Goal: Information Seeking & Learning: Compare options

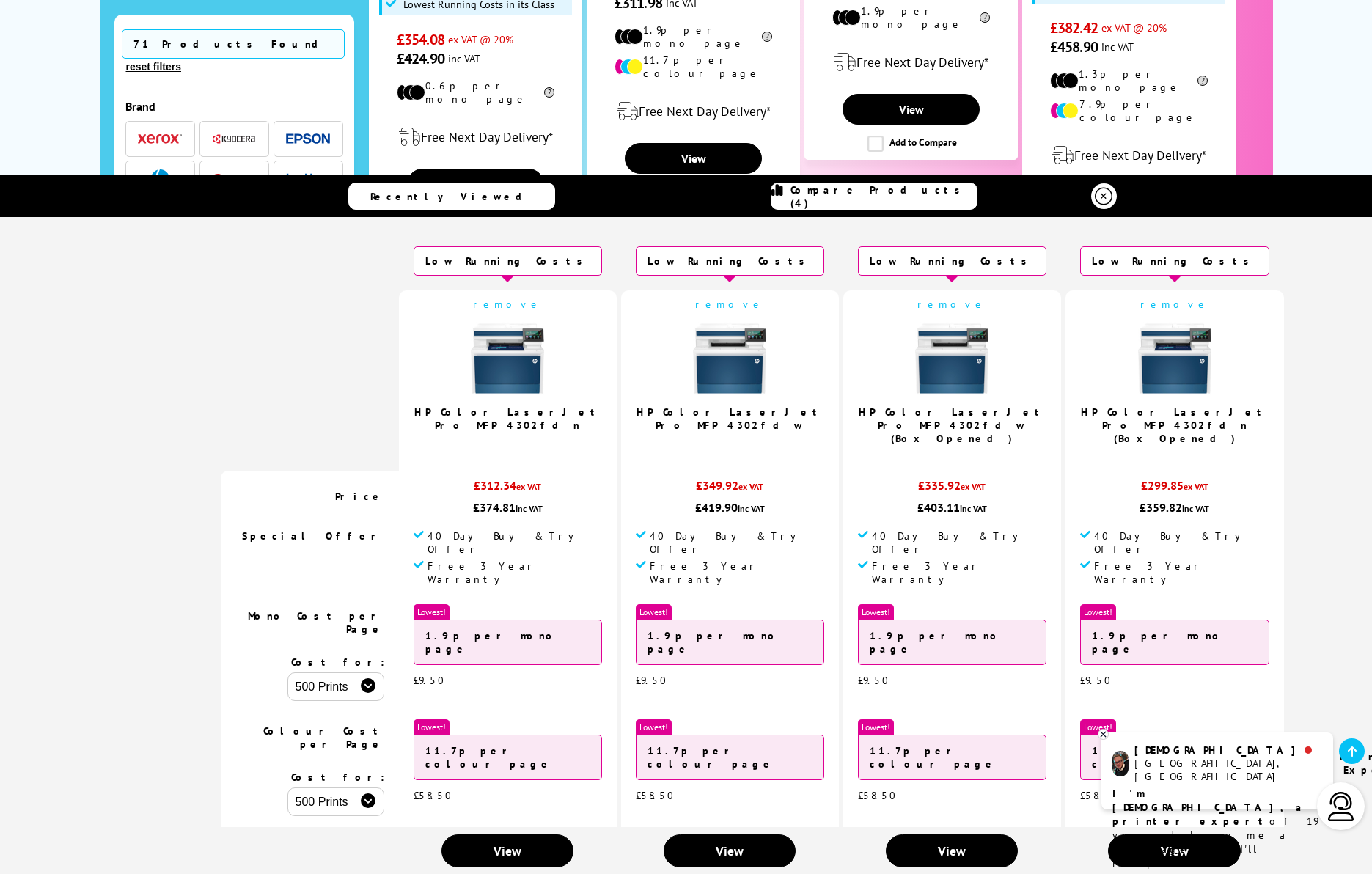
click at [1125, 187] on link "View" at bounding box center [1129, 202] width 136 height 31
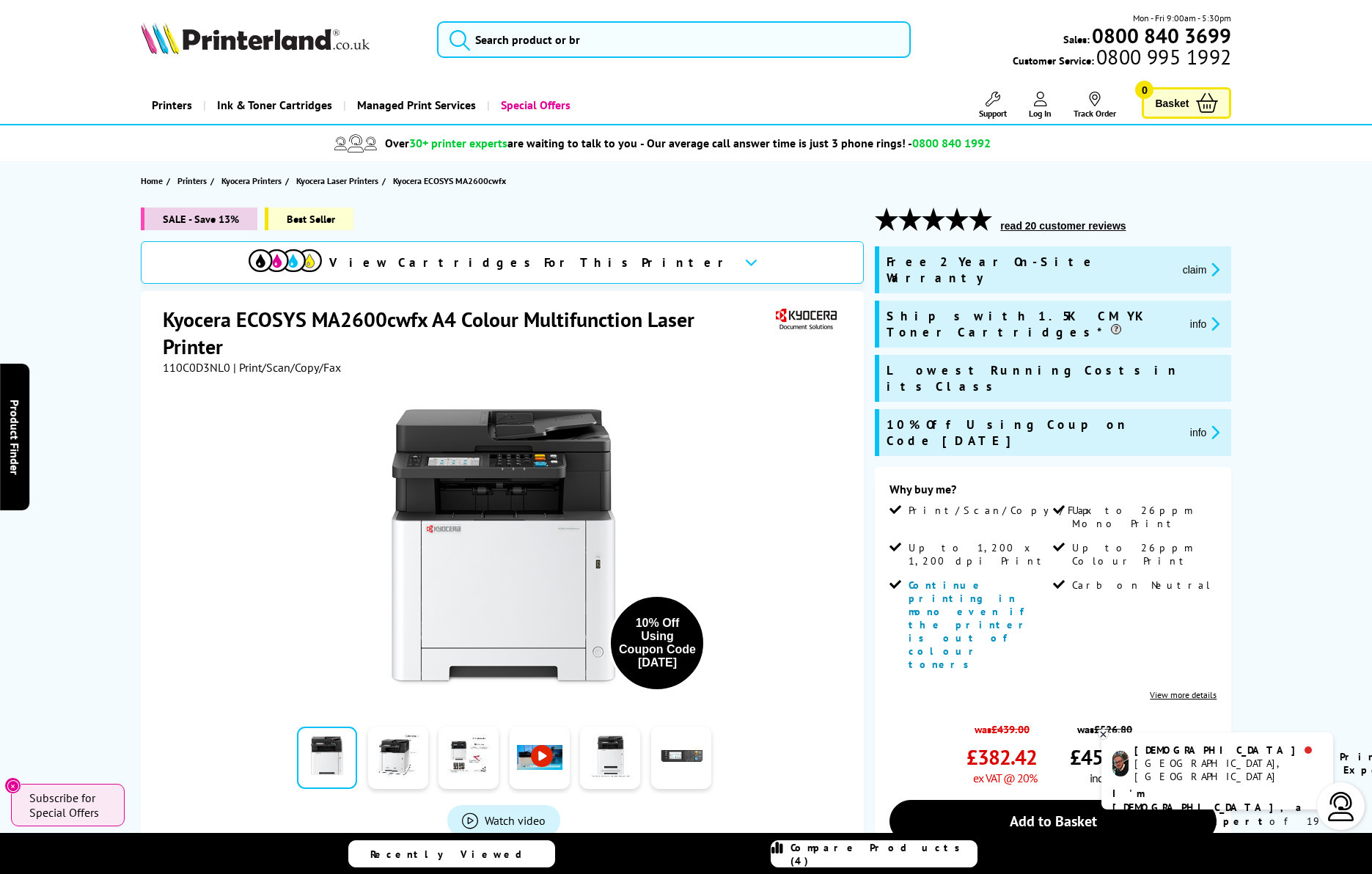
click at [926, 852] on span "Compare Products (4)" at bounding box center [883, 854] width 186 height 27
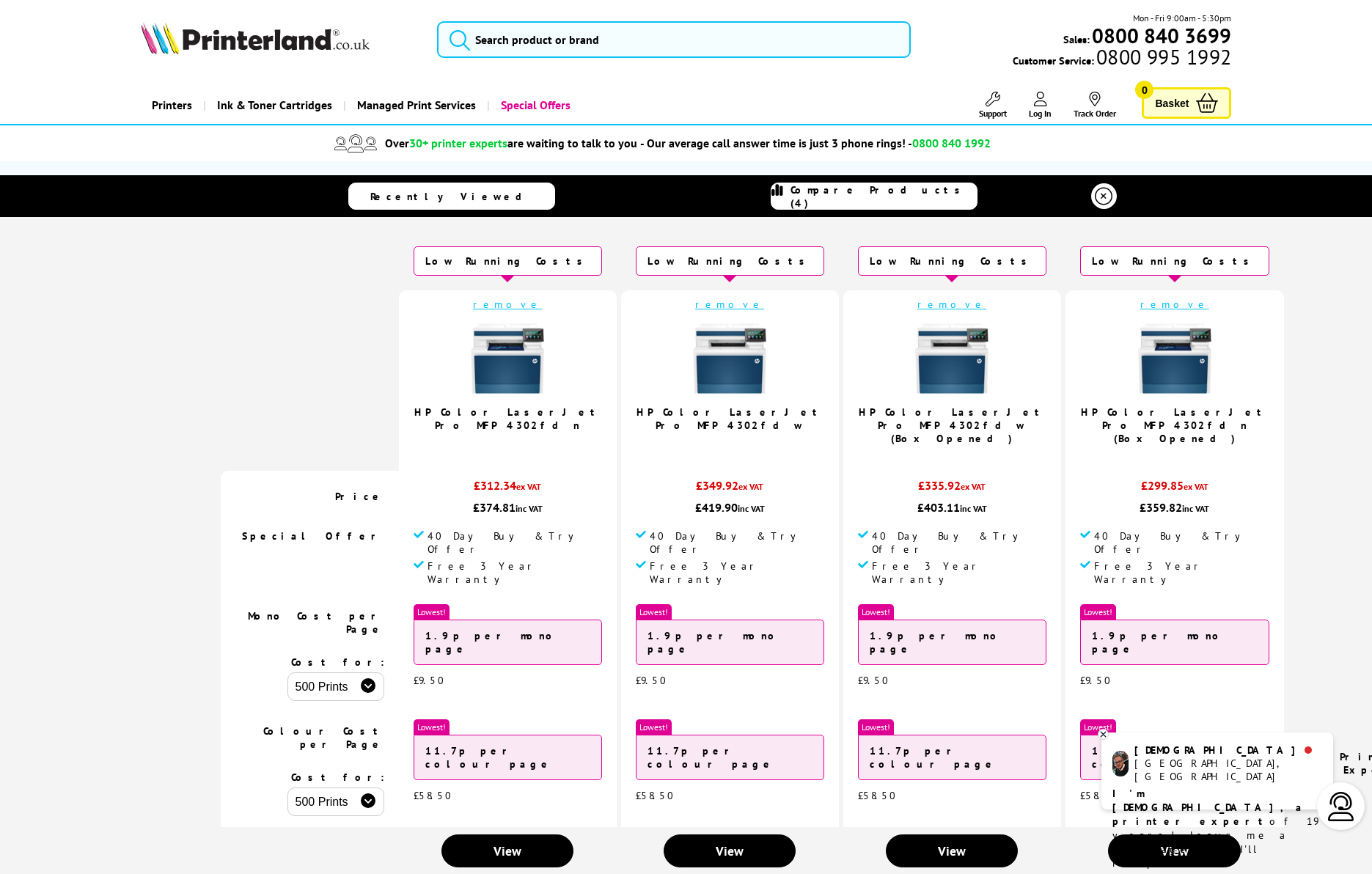
click at [1140, 311] on link "remove" at bounding box center [1174, 304] width 69 height 13
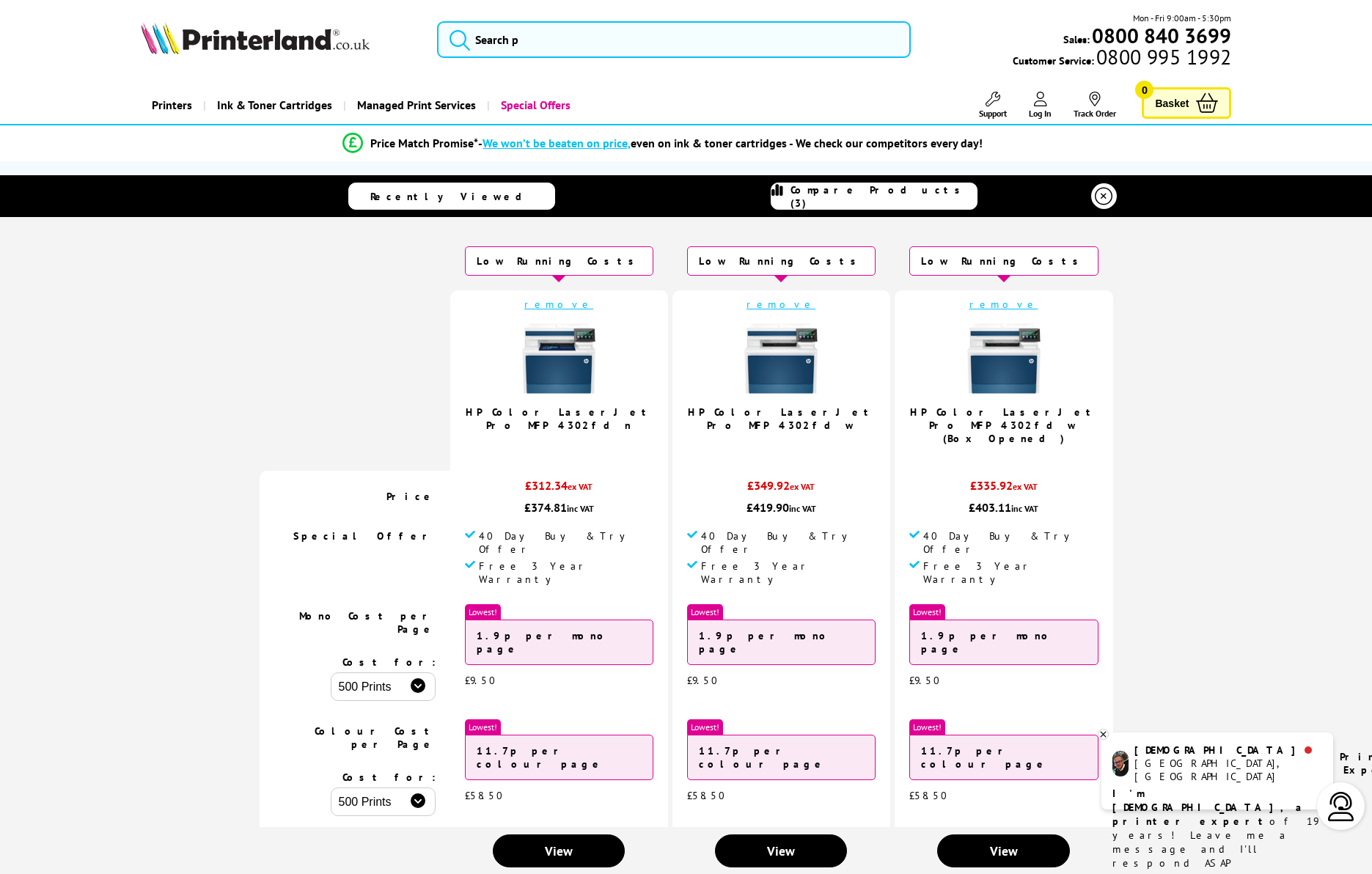
click at [969, 306] on link "remove" at bounding box center [1003, 304] width 69 height 13
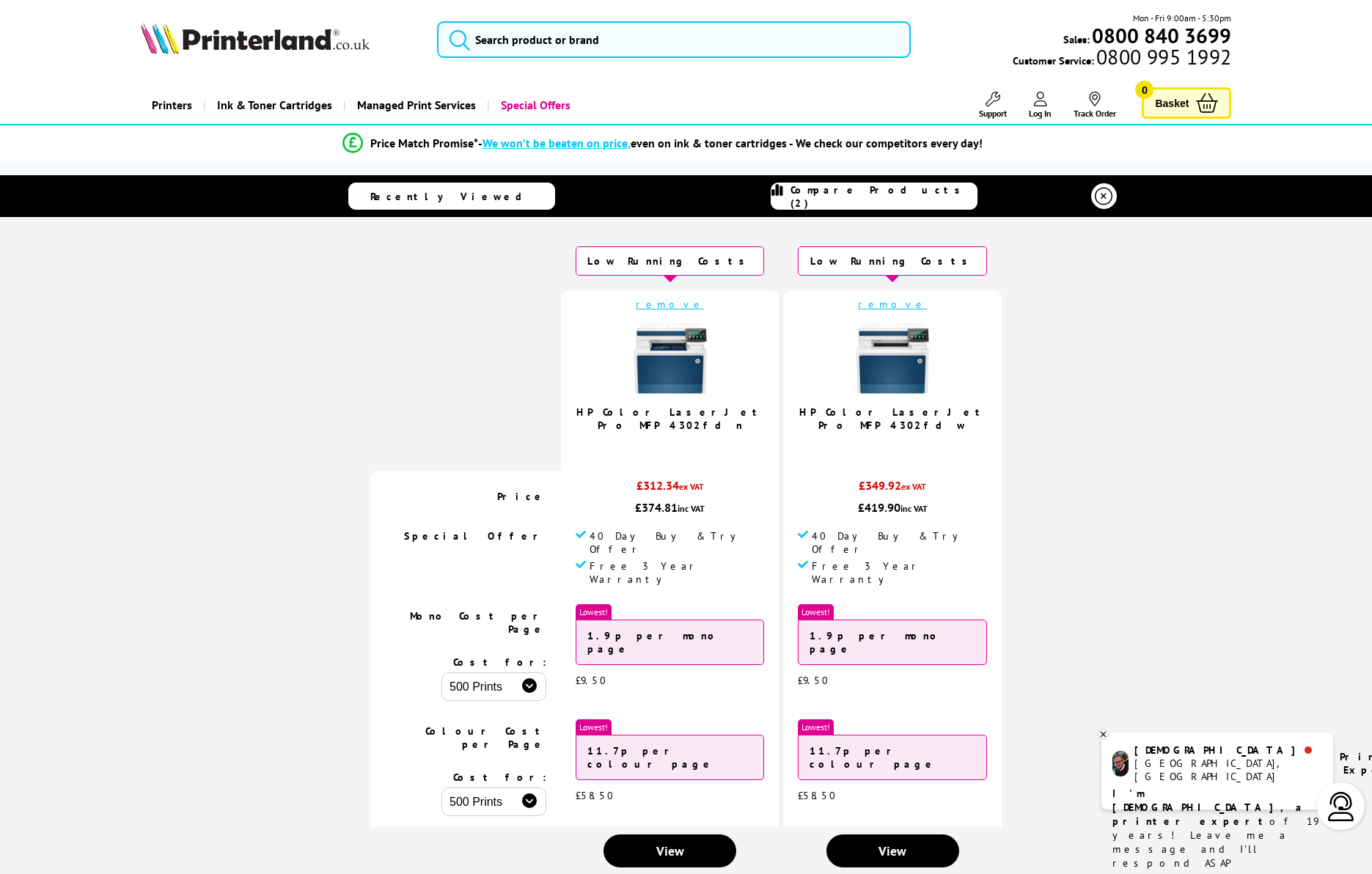
click at [489, 203] on span "Recently Viewed" at bounding box center [454, 197] width 166 height 13
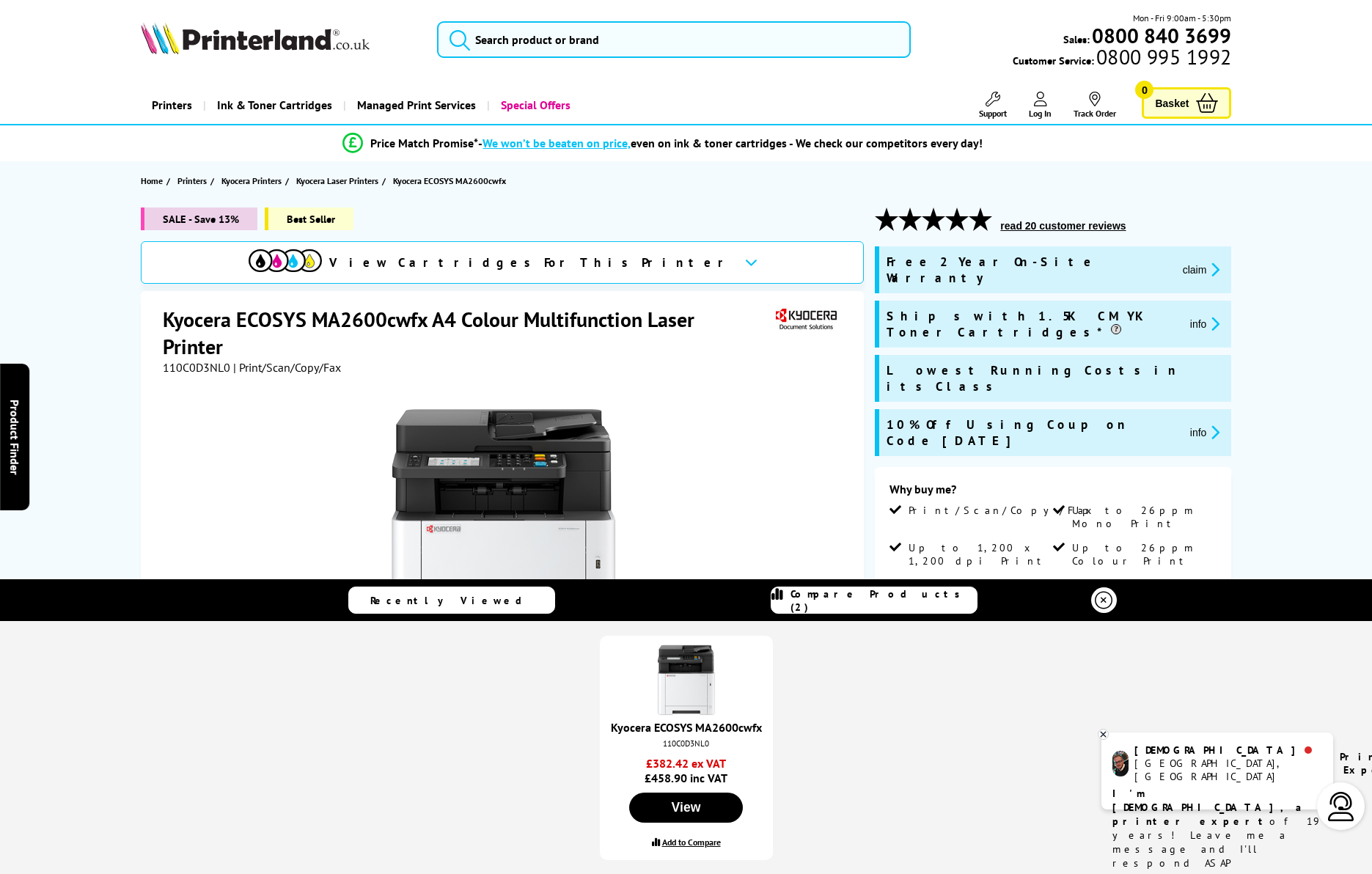
click at [740, 184] on section "Home Printers Kyocera Printers Kyocera Laser Printers Kyocera ECOSYS MA2600cwfx" at bounding box center [686, 180] width 1173 height 39
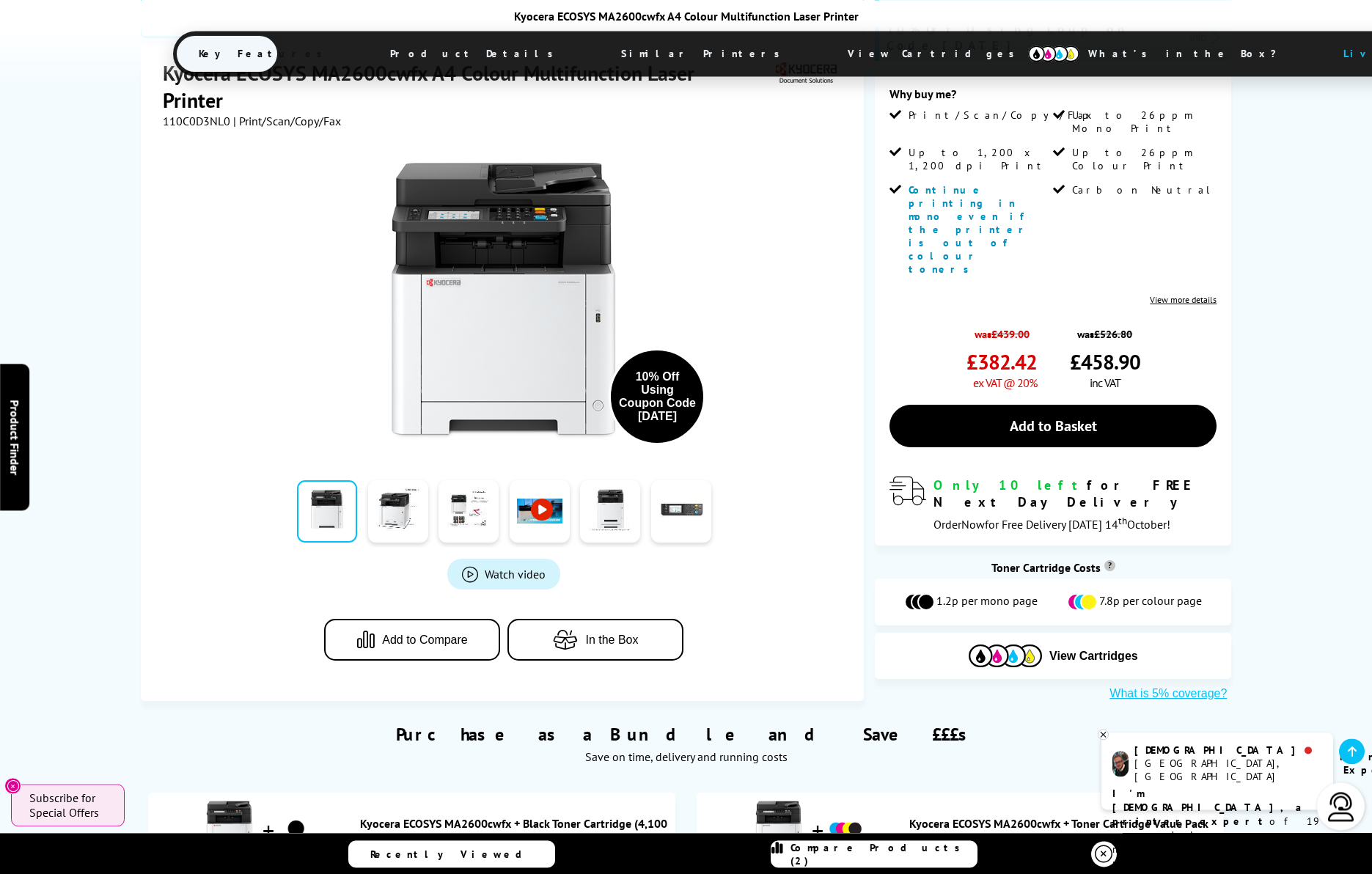
scroll to position [418, 0]
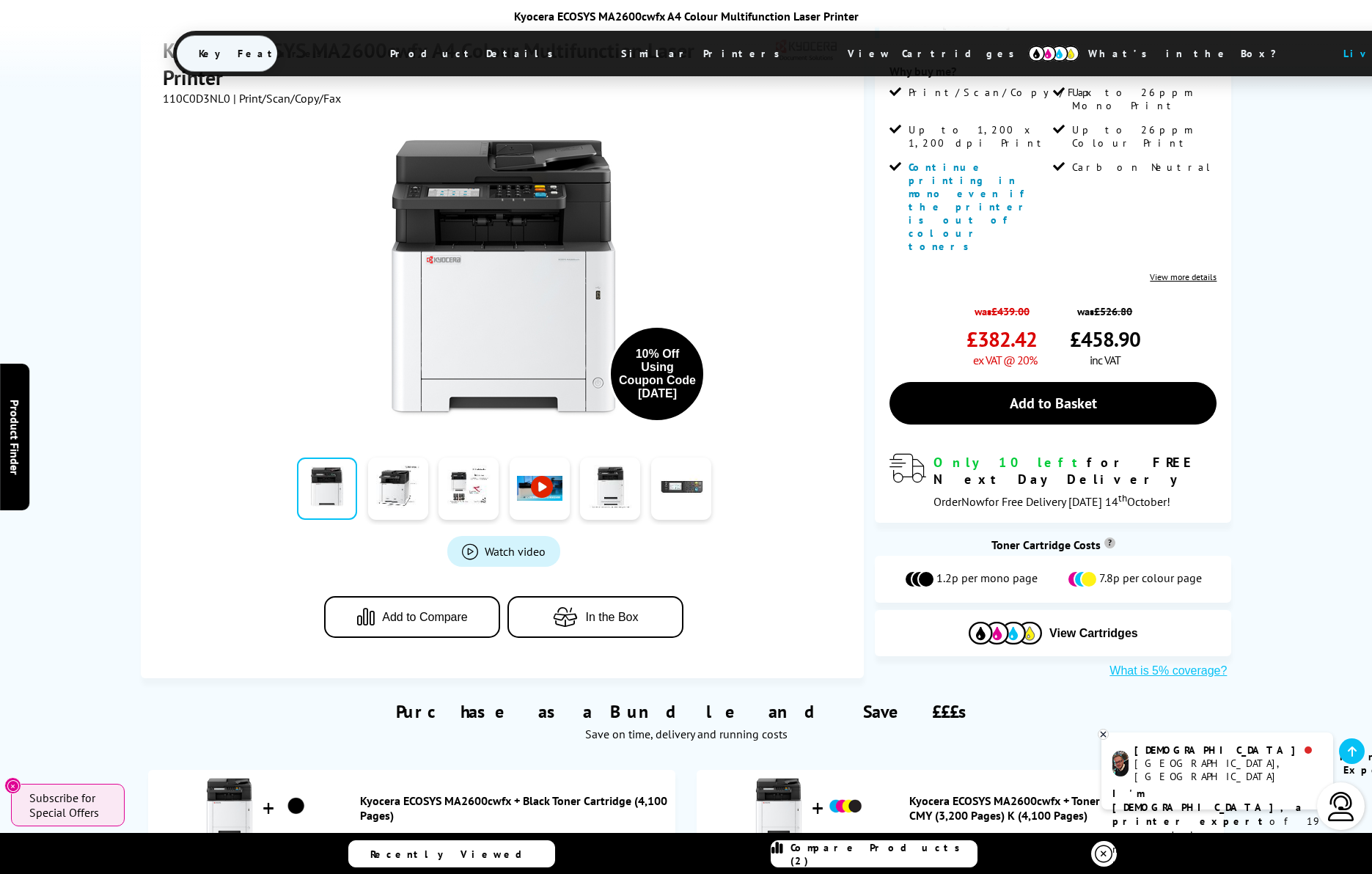
click at [452, 611] on span "Add to Compare" at bounding box center [425, 617] width 86 height 13
click at [913, 850] on span "Compare Products (3)" at bounding box center [883, 854] width 186 height 27
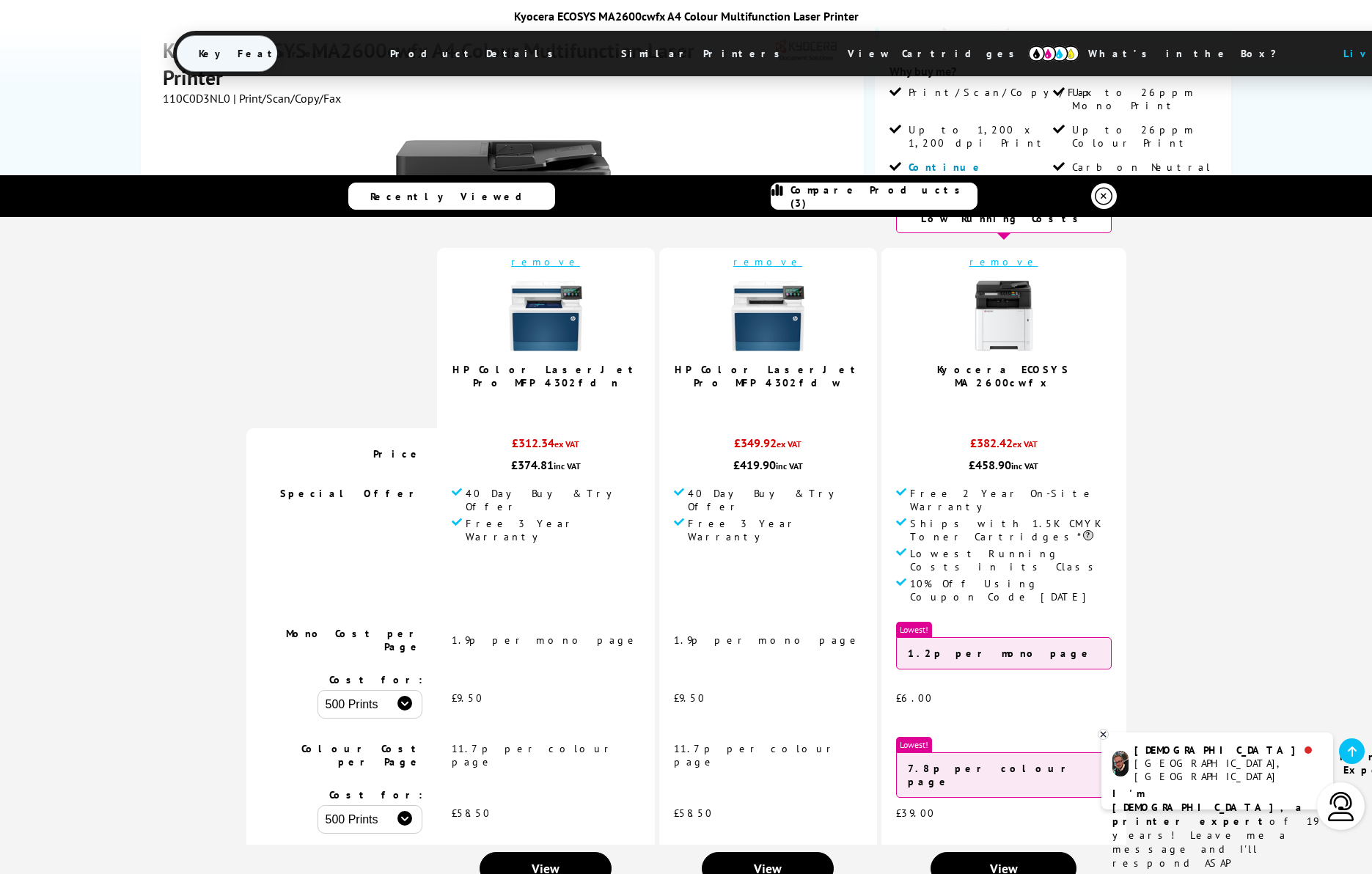
scroll to position [0, 0]
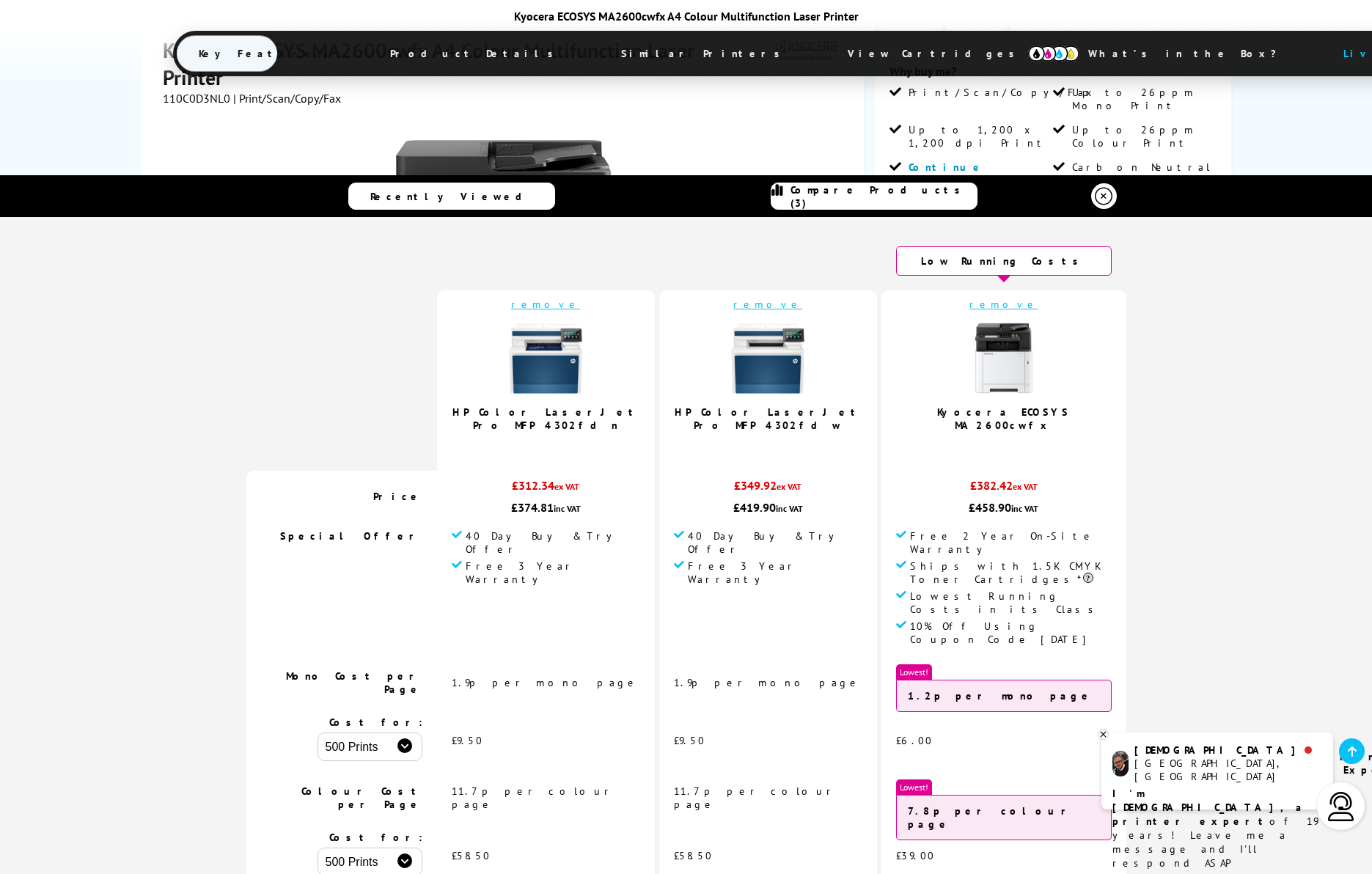
click at [967, 365] on img at bounding box center [1004, 358] width 73 height 73
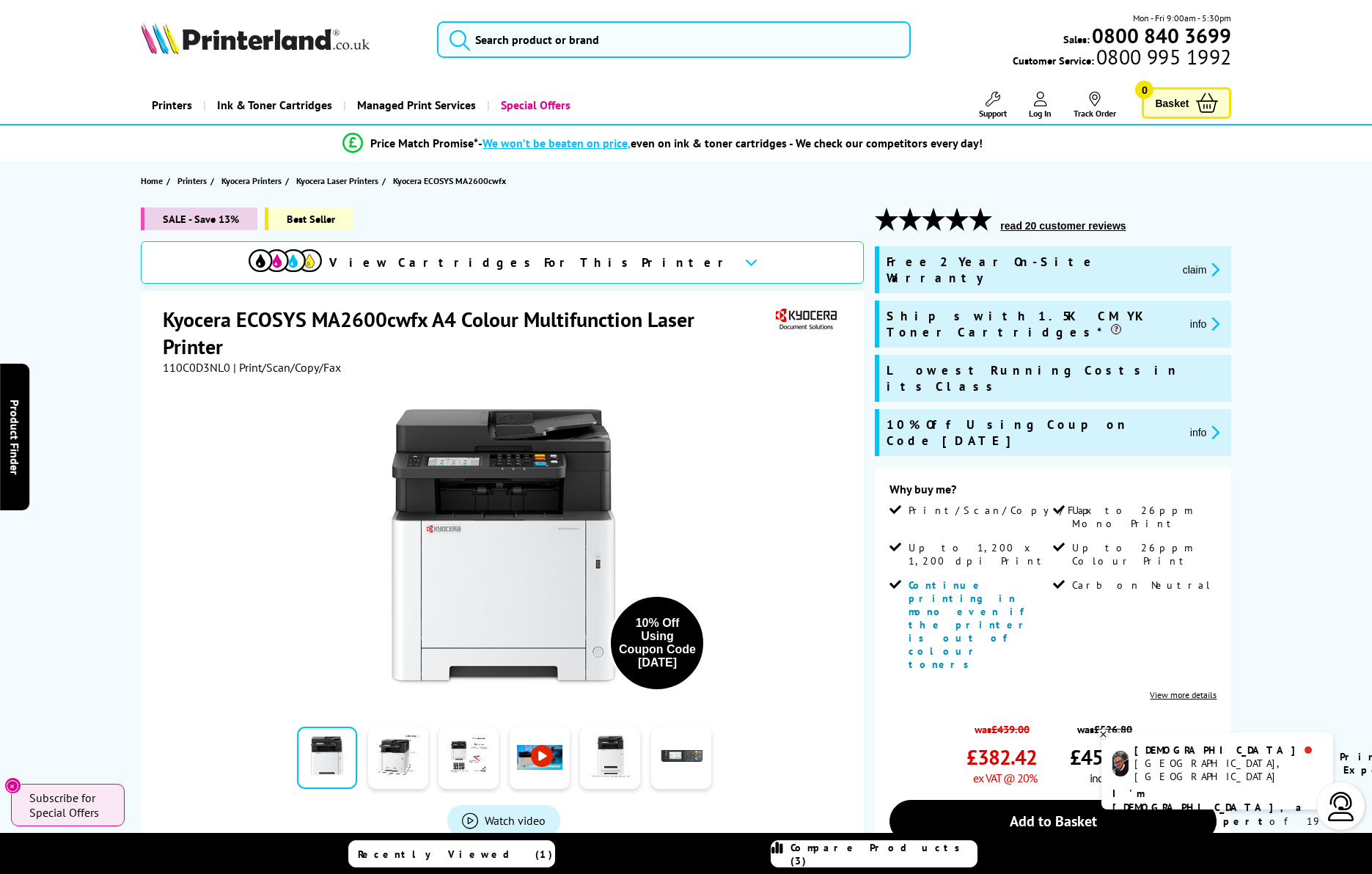
click at [902, 862] on link "Compare Products (3)" at bounding box center [873, 853] width 207 height 27
